Goal: Navigation & Orientation: Find specific page/section

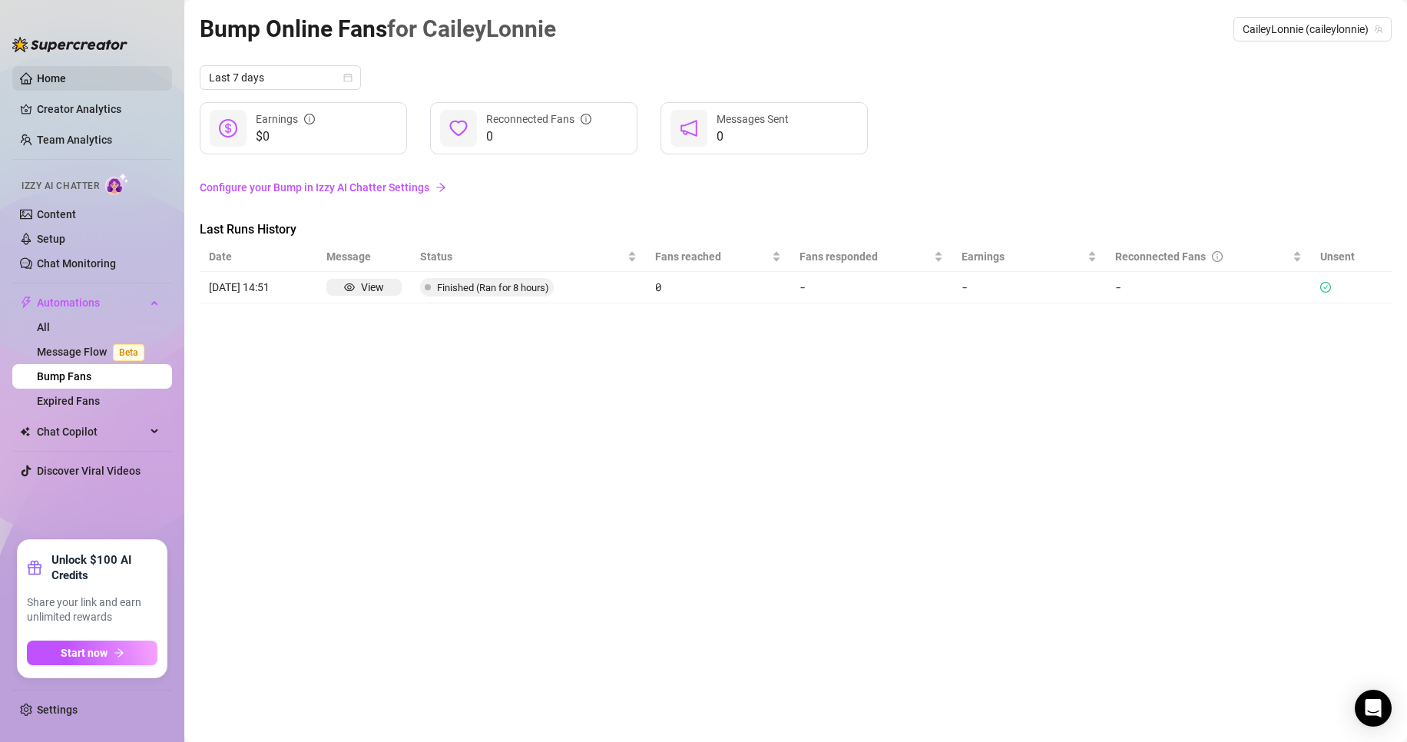
click at [62, 79] on link "Home" at bounding box center [51, 78] width 29 height 12
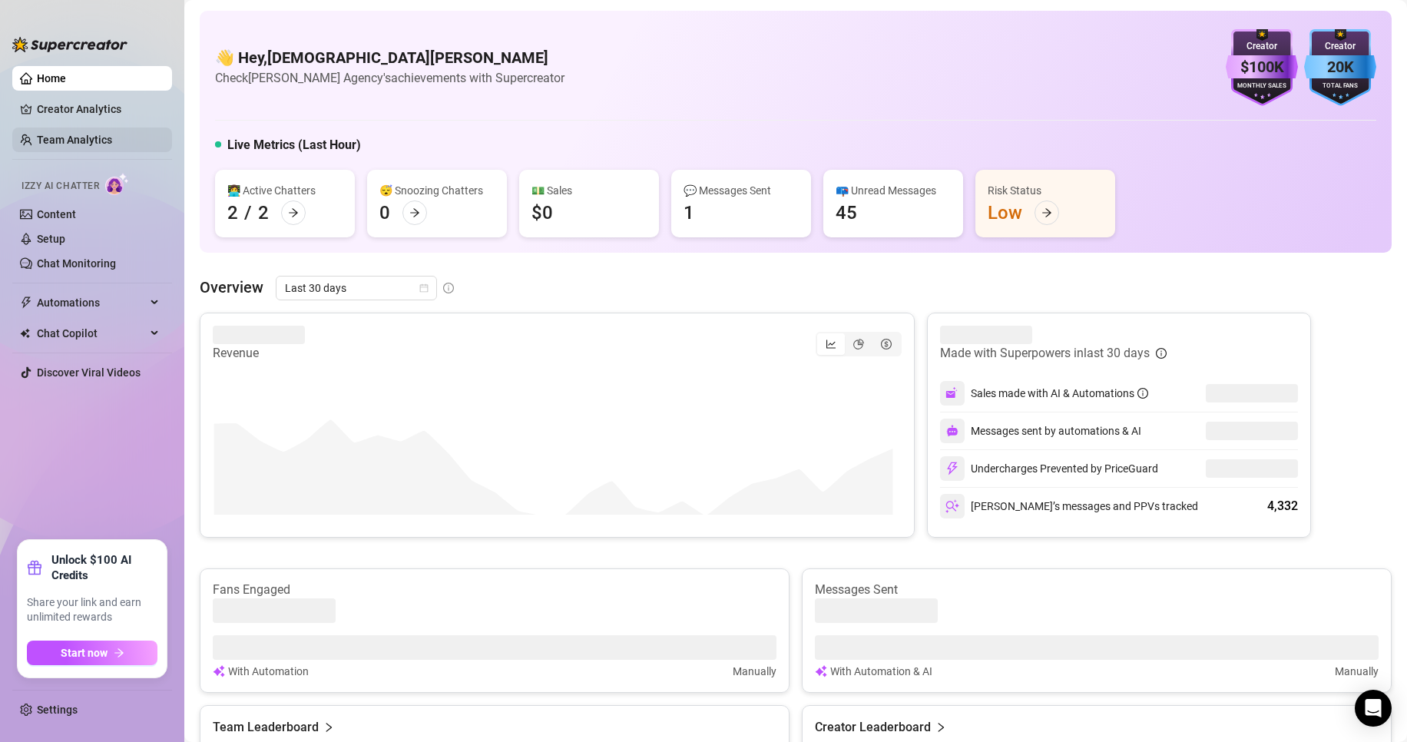
drag, startPoint x: 73, startPoint y: 121, endPoint x: 71, endPoint y: 135, distance: 14.7
click at [71, 123] on ul "Home Creator Analytics Team Analytics Izzy AI Chatter Content Setup Chat Monito…" at bounding box center [92, 297] width 160 height 474
click at [73, 136] on link "Team Analytics" at bounding box center [74, 140] width 75 height 12
